Goal: Find specific page/section: Find specific page/section

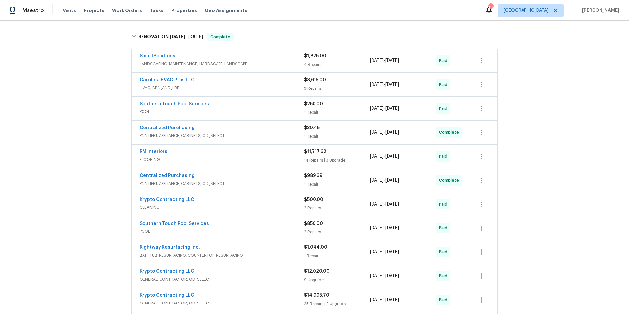
scroll to position [188, 0]
click at [259, 157] on span "FLOORING" at bounding box center [222, 159] width 164 height 7
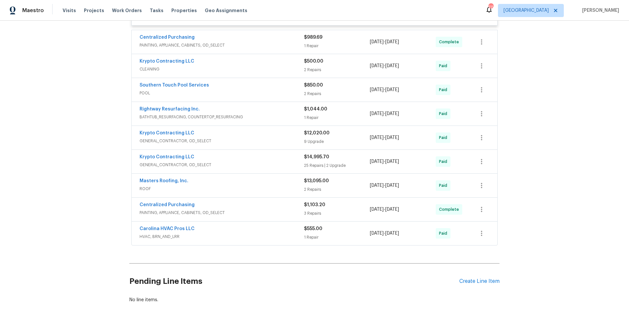
scroll to position [1723, 0]
click at [280, 140] on span "GENERAL_CONTRACTOR, OD_SELECT" at bounding box center [222, 139] width 164 height 7
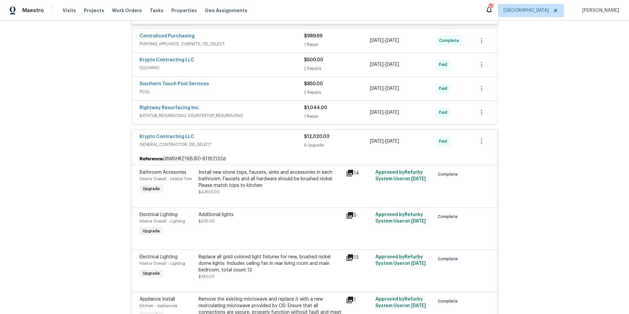
click at [347, 177] on icon at bounding box center [350, 173] width 8 height 8
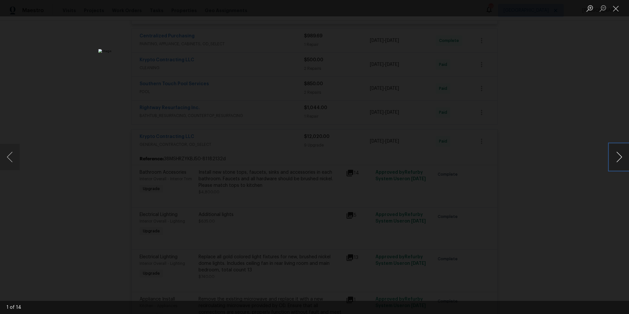
click at [619, 158] on button "Next image" at bounding box center [619, 157] width 20 height 26
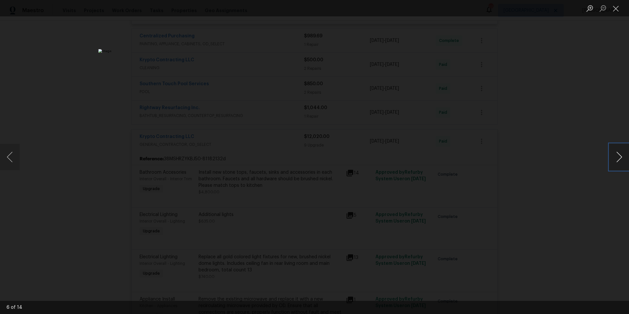
click at [619, 158] on button "Next image" at bounding box center [619, 157] width 20 height 26
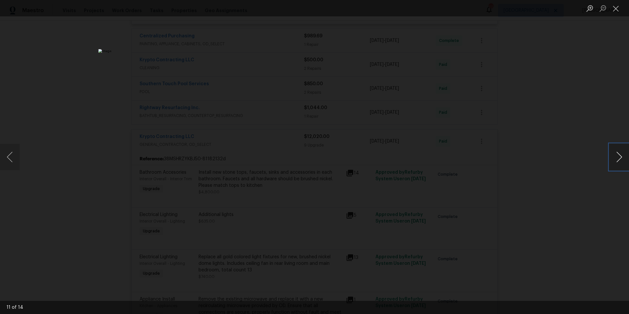
click at [619, 158] on button "Next image" at bounding box center [619, 157] width 20 height 26
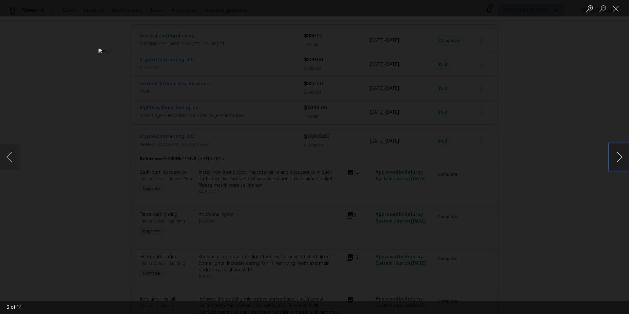
click at [619, 158] on button "Next image" at bounding box center [619, 157] width 20 height 26
click at [616, 6] on button "Close lightbox" at bounding box center [615, 8] width 13 height 11
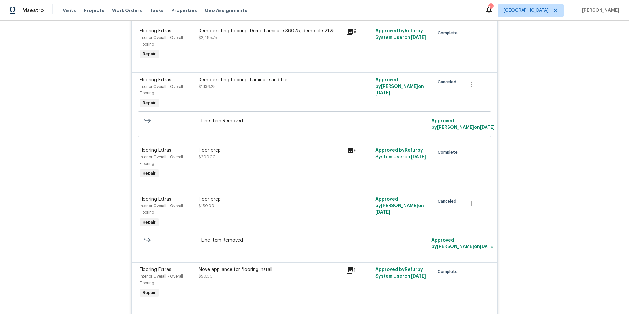
scroll to position [25, 0]
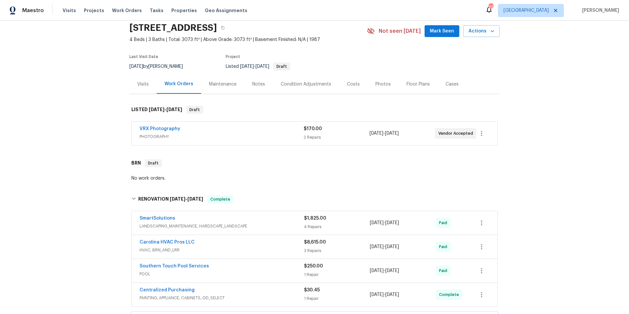
click at [414, 85] on div "Floor Plans" at bounding box center [418, 84] width 23 height 7
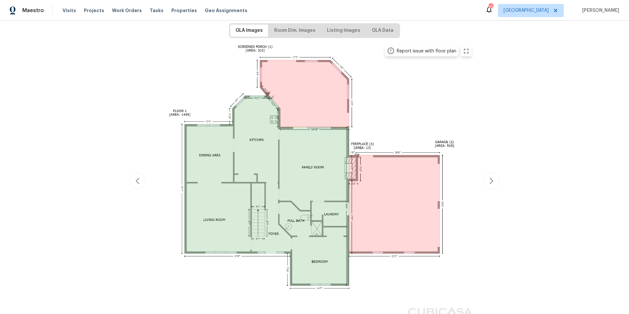
scroll to position [99, 0]
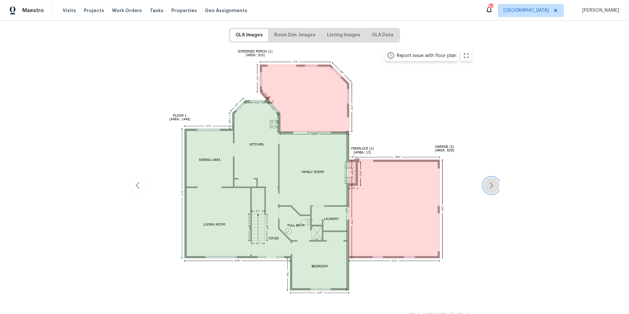
click at [487, 188] on icon "button" at bounding box center [491, 185] width 8 height 8
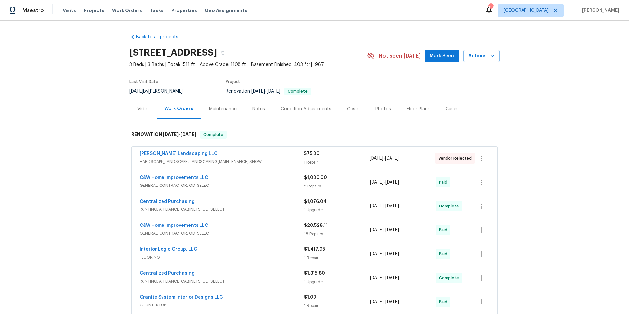
click at [259, 182] on span "GENERAL_CONTRACTOR, OD_SELECT" at bounding box center [222, 185] width 164 height 7
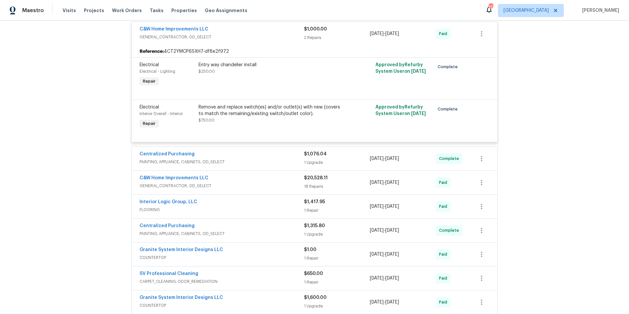
scroll to position [183, 0]
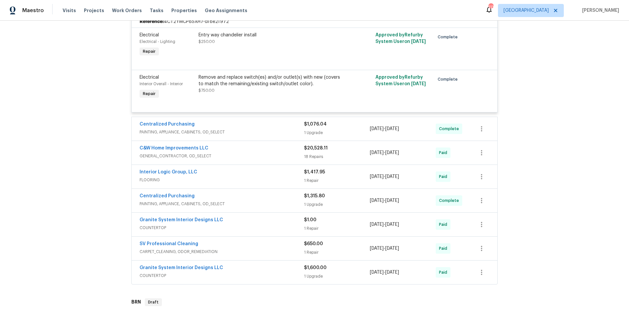
click at [260, 155] on span "GENERAL_CONTRACTOR, OD_SELECT" at bounding box center [222, 156] width 164 height 7
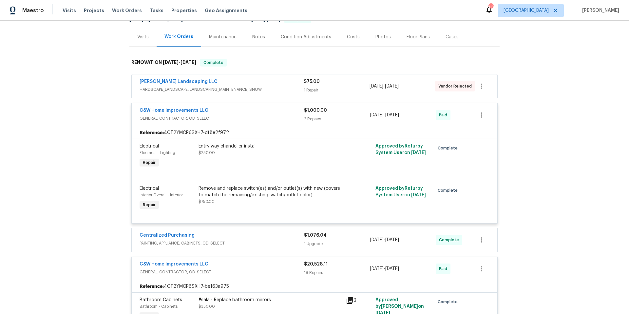
scroll to position [0, 0]
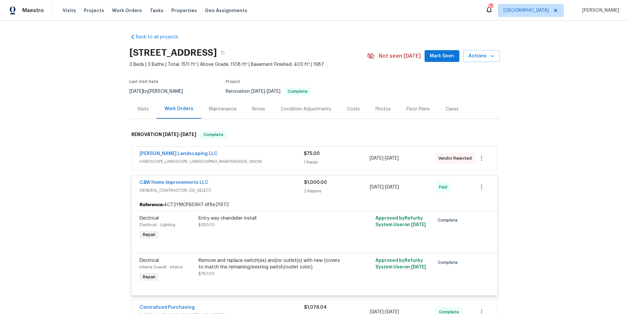
click at [316, 109] on div "Condition Adjustments" at bounding box center [306, 109] width 50 height 7
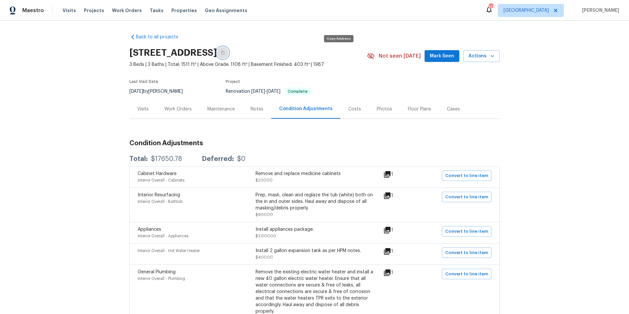
click at [225, 54] on icon "button" at bounding box center [223, 53] width 4 height 4
